Goal: Information Seeking & Learning: Learn about a topic

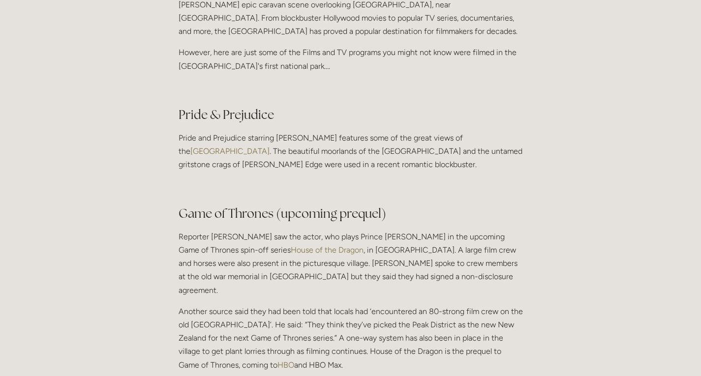
scroll to position [344, 0]
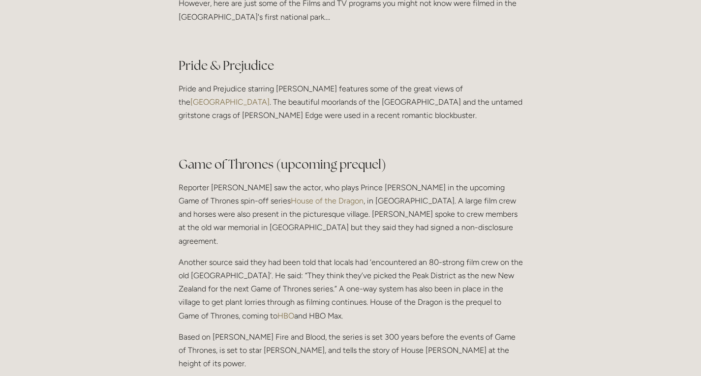
drag, startPoint x: 281, startPoint y: 191, endPoint x: 242, endPoint y: 193, distance: 38.9
click at [242, 74] on h2 "Pride & Prejudice" at bounding box center [350, 65] width 344 height 17
click at [217, 107] on link "[GEOGRAPHIC_DATA]" at bounding box center [229, 101] width 79 height 9
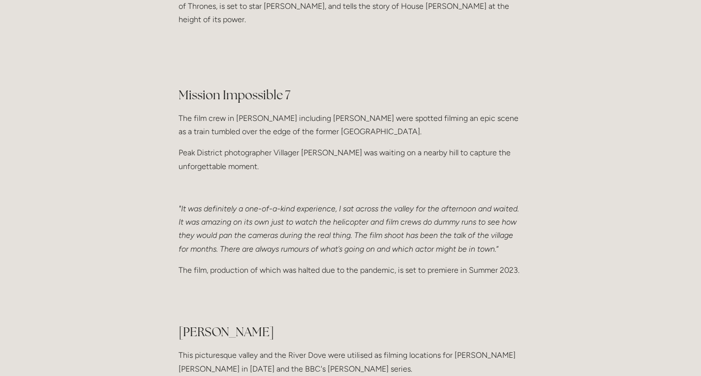
scroll to position [787, 0]
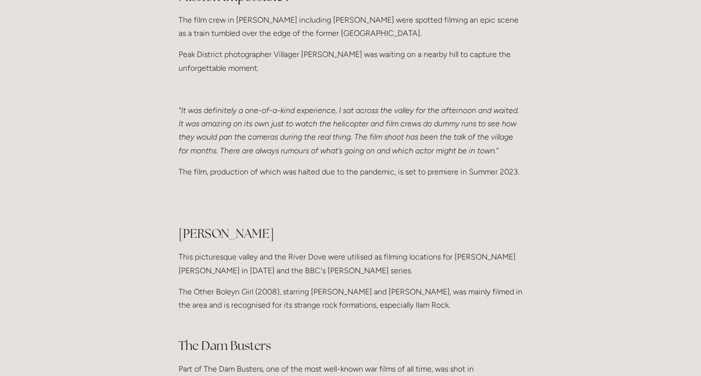
drag, startPoint x: 297, startPoint y: 109, endPoint x: 179, endPoint y: 112, distance: 118.5
copy h2 "Mission Impossible 7"
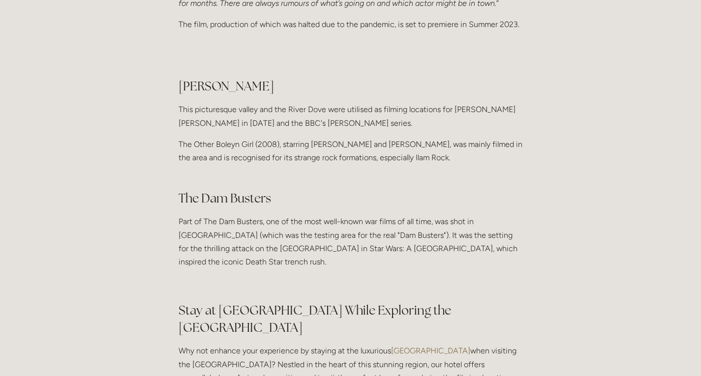
scroll to position [983, 0]
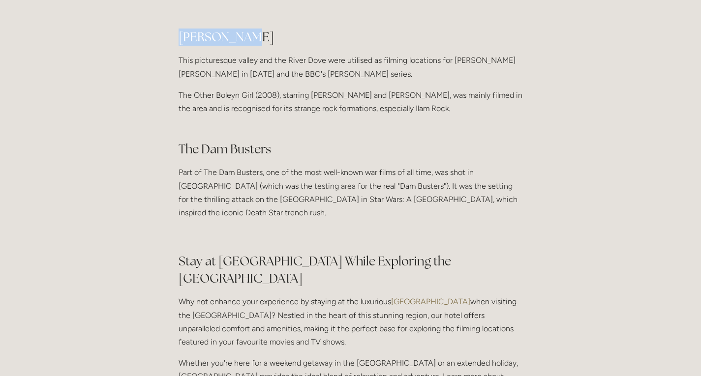
drag, startPoint x: 262, startPoint y: 154, endPoint x: 163, endPoint y: 153, distance: 98.3
click at [293, 80] on p "This picturesque valley and the River Dove were utilised as filming locations f…" at bounding box center [350, 67] width 344 height 27
drag, startPoint x: 332, startPoint y: 185, endPoint x: 279, endPoint y: 187, distance: 53.1
click at [279, 80] on p "This picturesque valley and the River Dove were utilised as filming locations f…" at bounding box center [350, 67] width 344 height 27
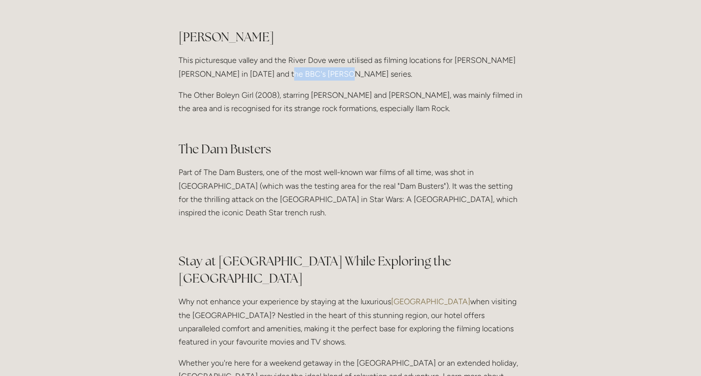
copy p "BBC's [PERSON_NAME]"
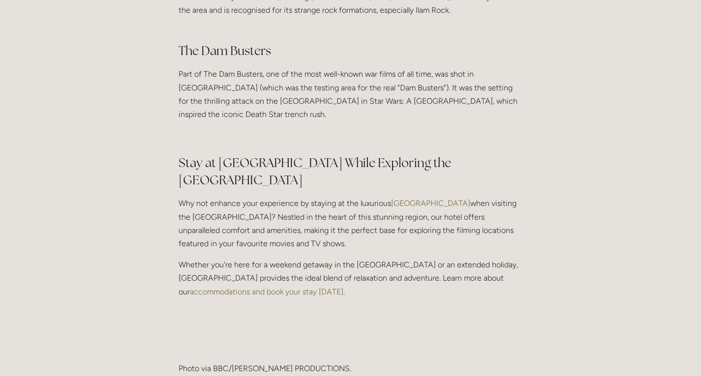
scroll to position [787, 0]
